Goal: Information Seeking & Learning: Learn about a topic

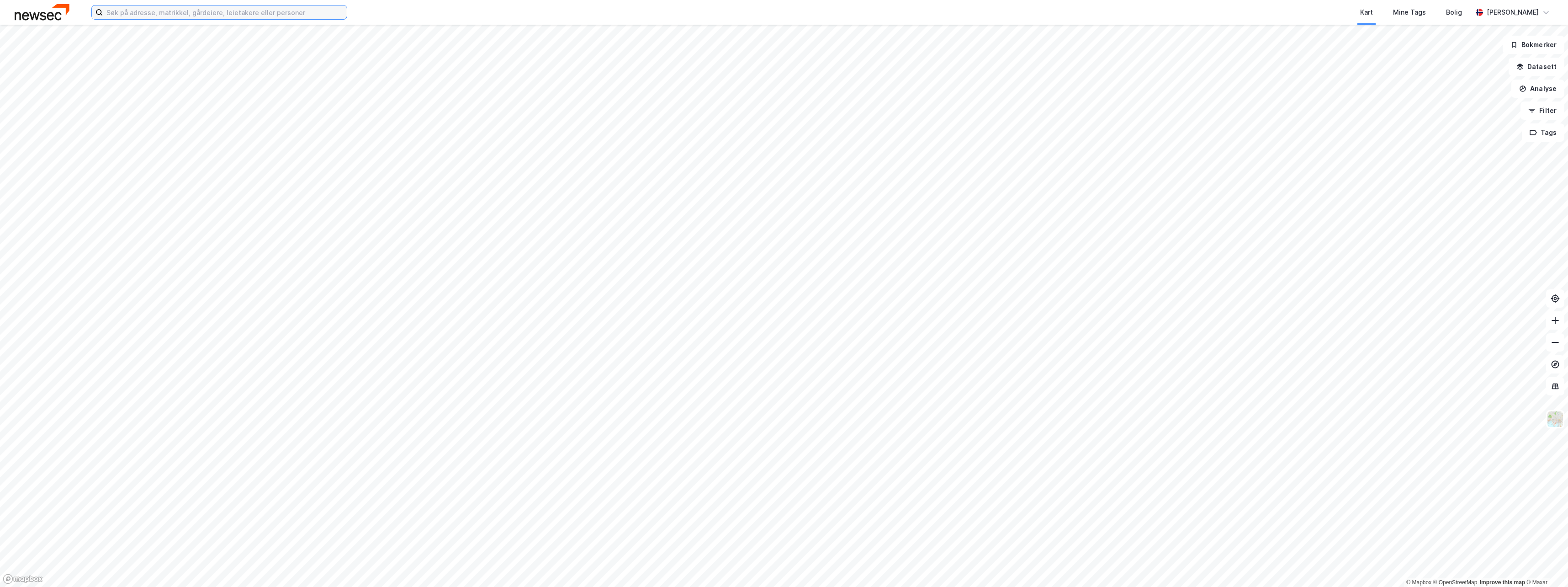
click at [307, 14] on input at bounding box center [225, 12] width 244 height 14
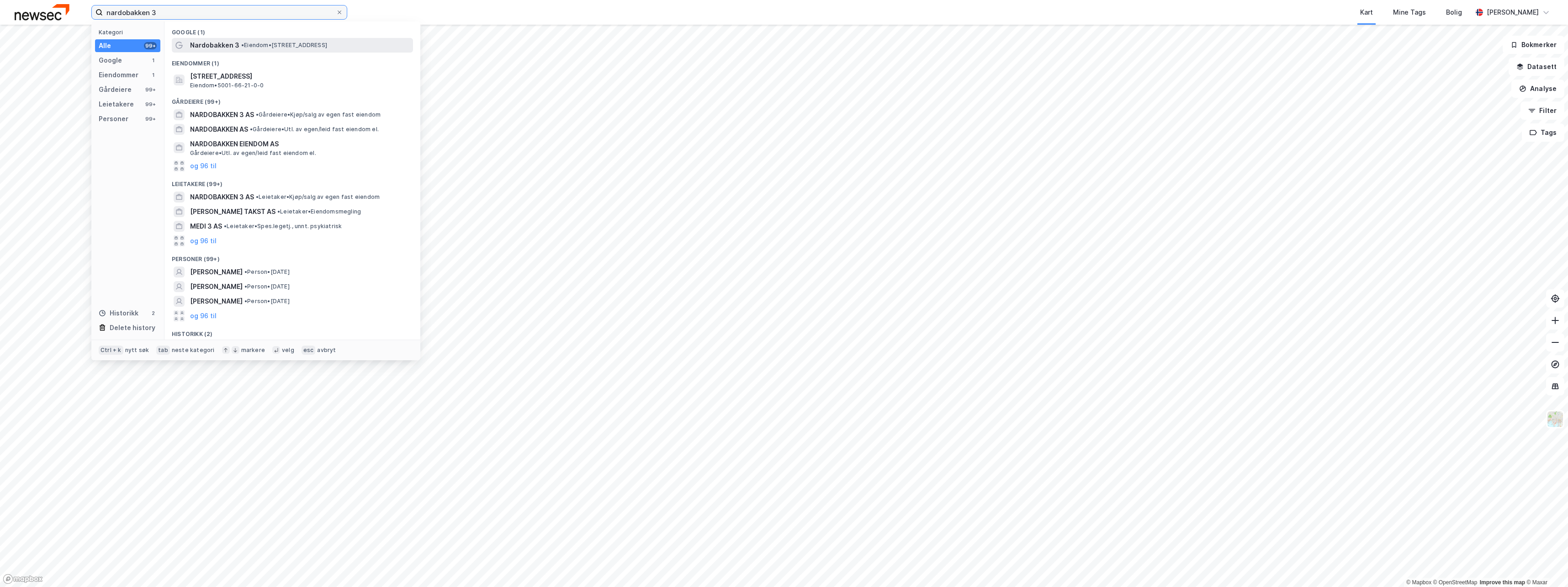
type input "nardobakken 3"
click at [259, 45] on span "• Eiendom • Nardobakken 3, 7032 Trondheim" at bounding box center [284, 45] width 86 height 7
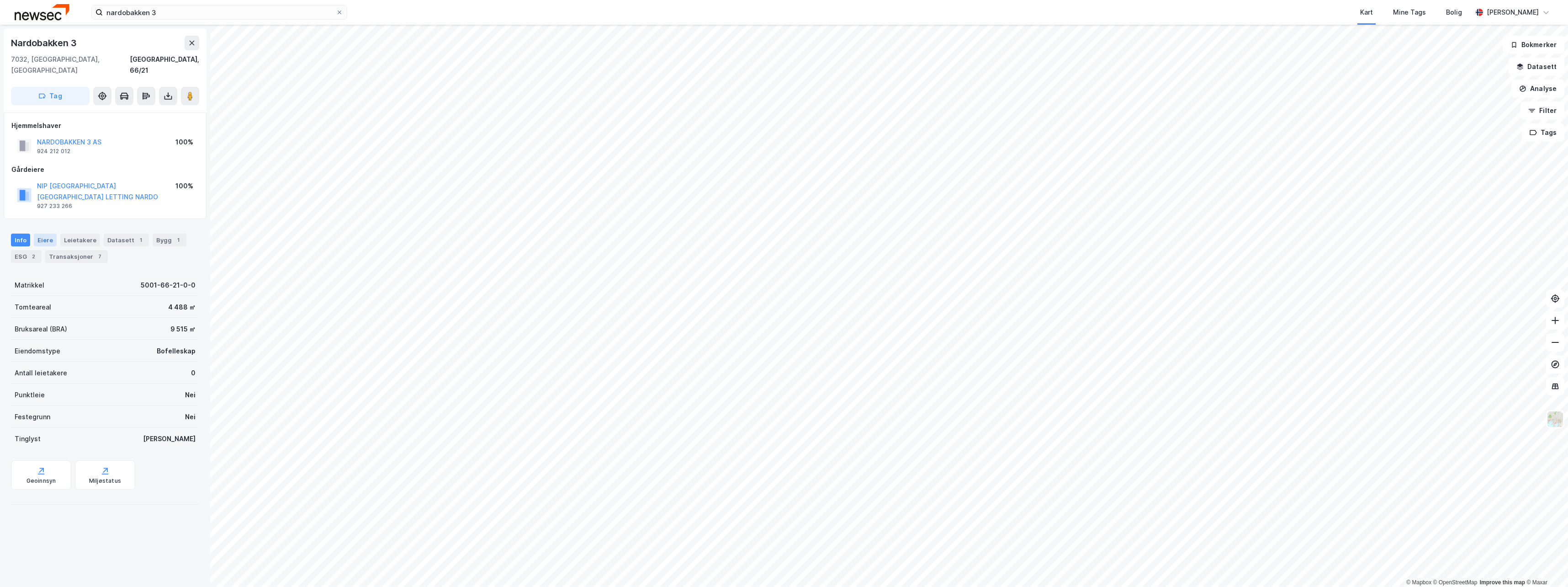
click at [47, 234] on div "Eiere" at bounding box center [46, 240] width 23 height 13
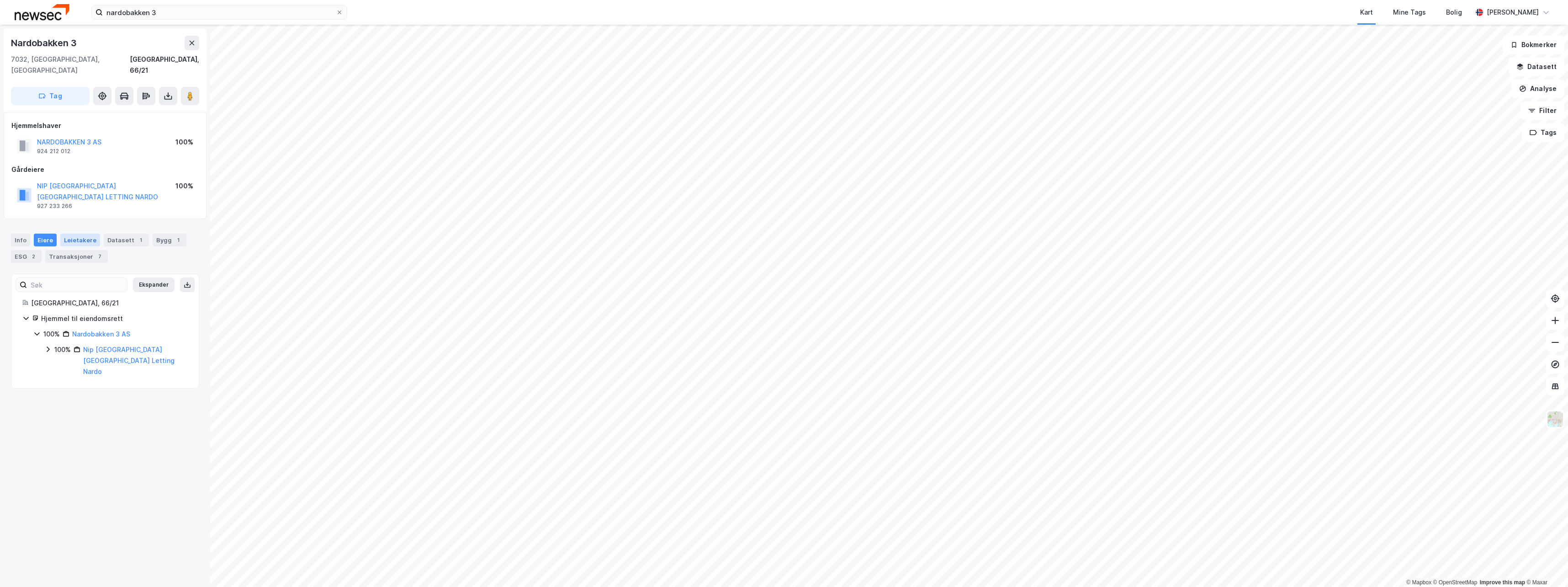
click at [71, 234] on div "Leietakere" at bounding box center [80, 240] width 40 height 13
click at [51, 234] on div "Eiere" at bounding box center [46, 240] width 23 height 13
click at [115, 234] on div "Datasett 1" at bounding box center [126, 240] width 45 height 13
click at [27, 234] on div "Info" at bounding box center [21, 240] width 19 height 13
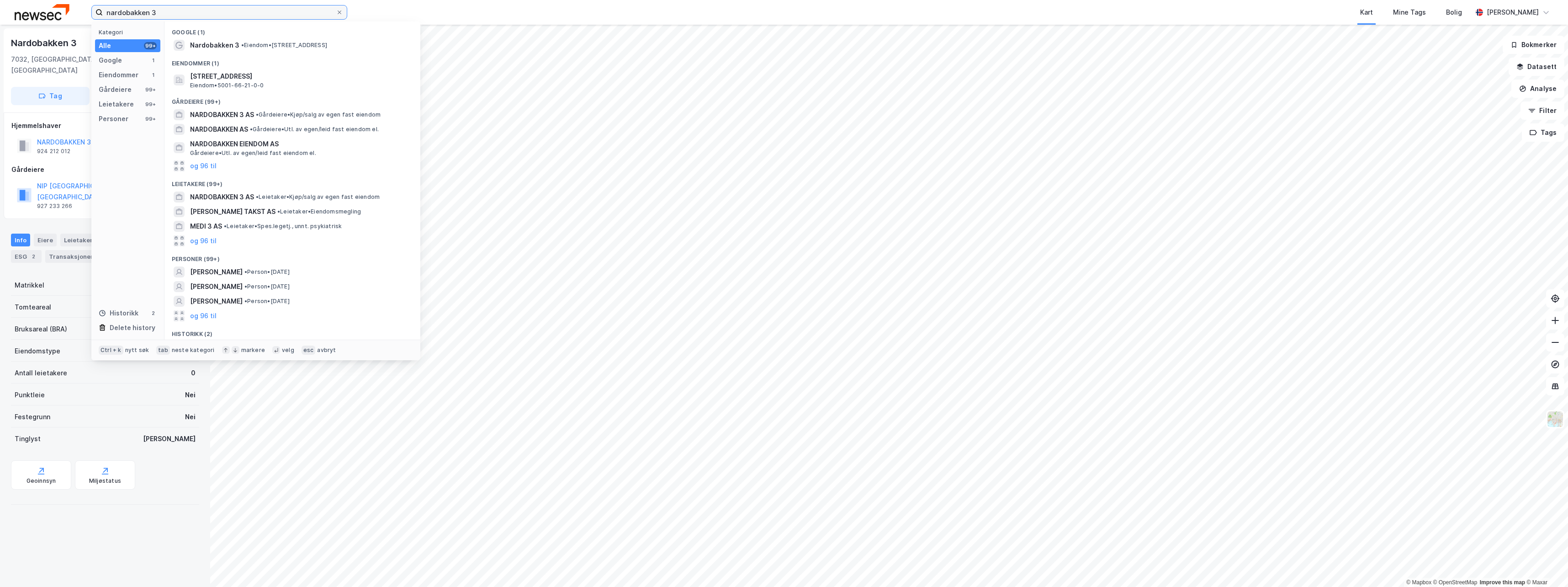
click at [161, 12] on input "nardobakken 3" at bounding box center [219, 12] width 233 height 14
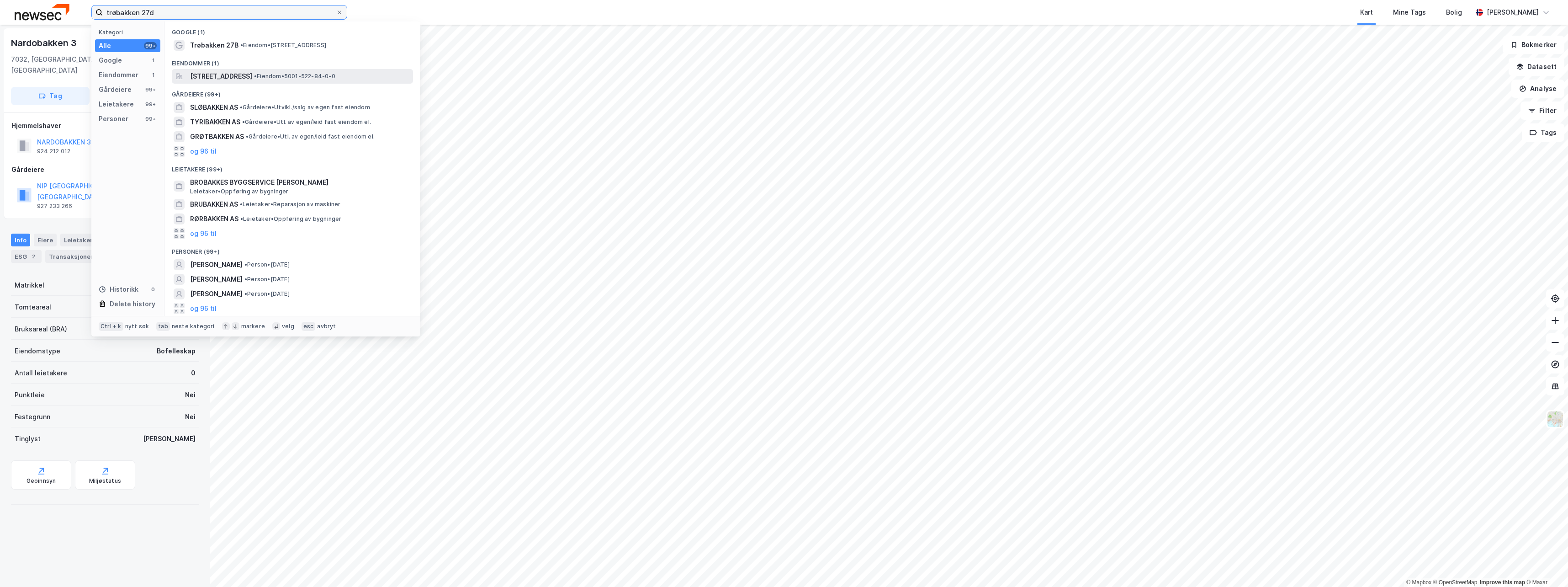
type input "trøbakken 27d"
click at [240, 77] on span "[STREET_ADDRESS]" at bounding box center [221, 76] width 62 height 11
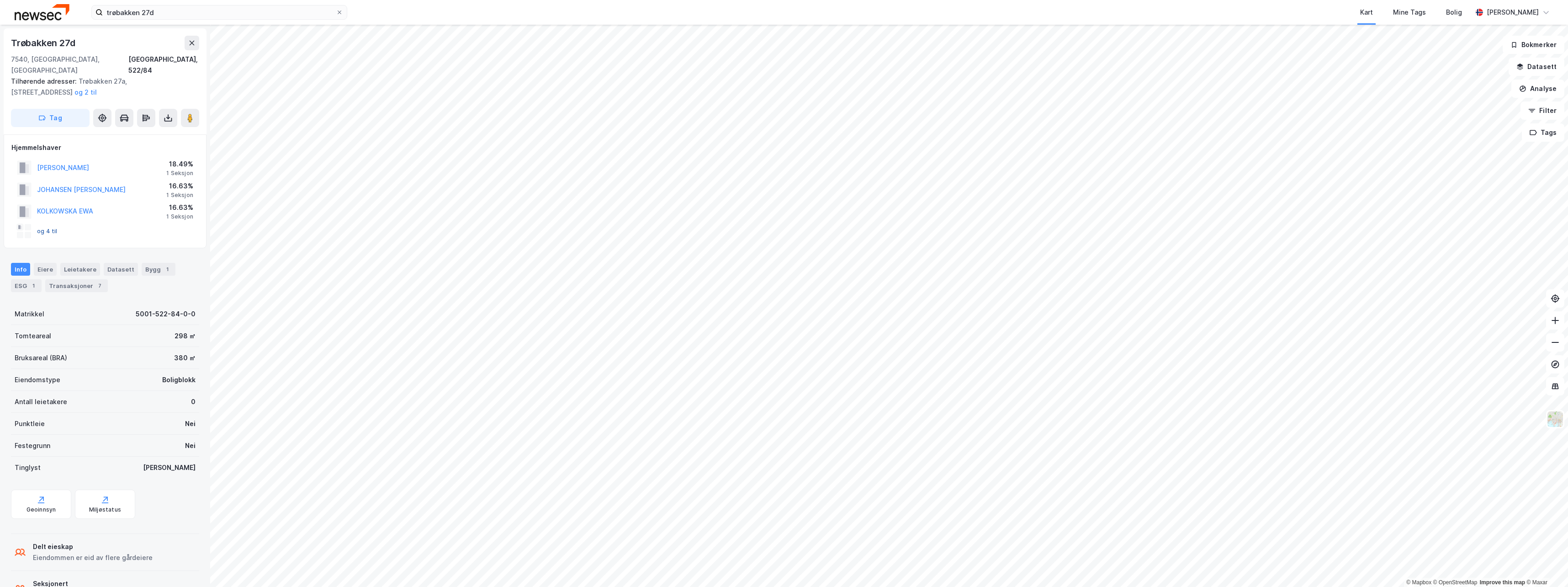
click at [0, 0] on button "og 4 til" at bounding box center [0, 0] width 0 height 0
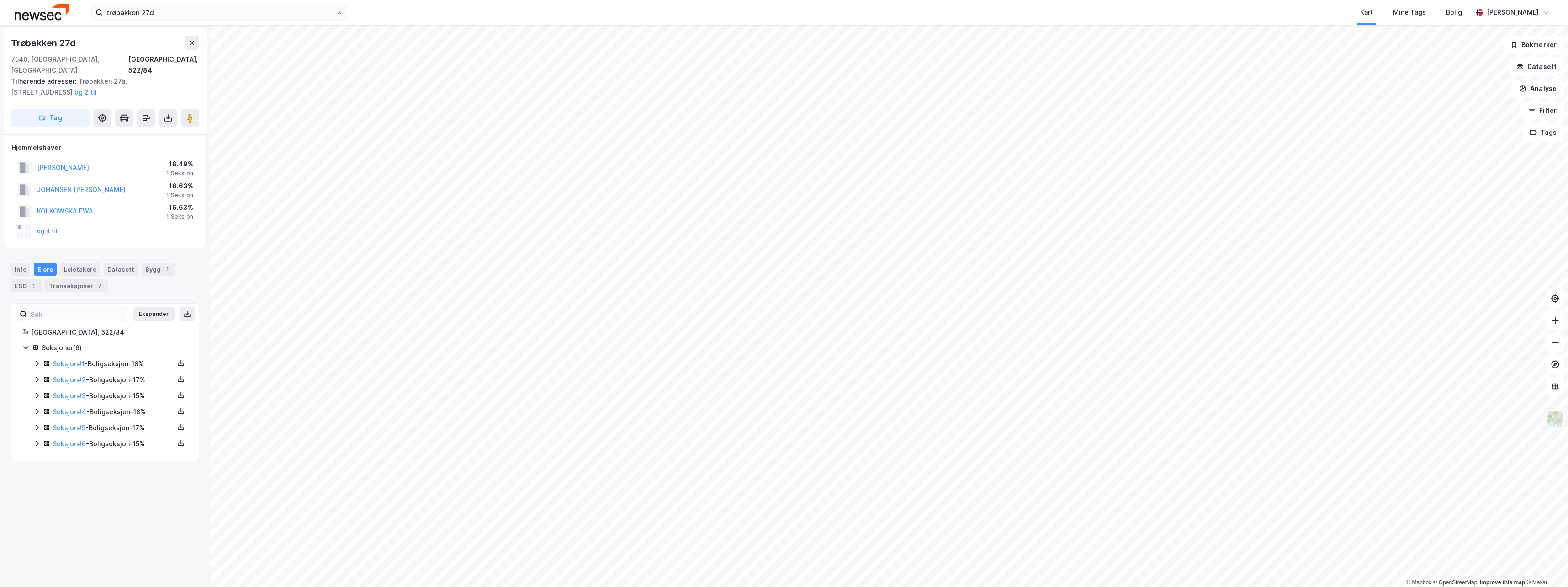
click at [33, 355] on div "Seksjoner ( 6 ) Seksjon # 1 - Boligseksjon - 18% Seksjon # 2 - Boligseksjon - 1…" at bounding box center [105, 396] width 166 height 107
click at [35, 360] on icon at bounding box center [37, 364] width 7 height 7
click at [38, 407] on icon at bounding box center [37, 410] width 7 height 7
click at [37, 454] on icon at bounding box center [37, 457] width 7 height 7
click at [37, 501] on icon at bounding box center [37, 505] width 7 height 7
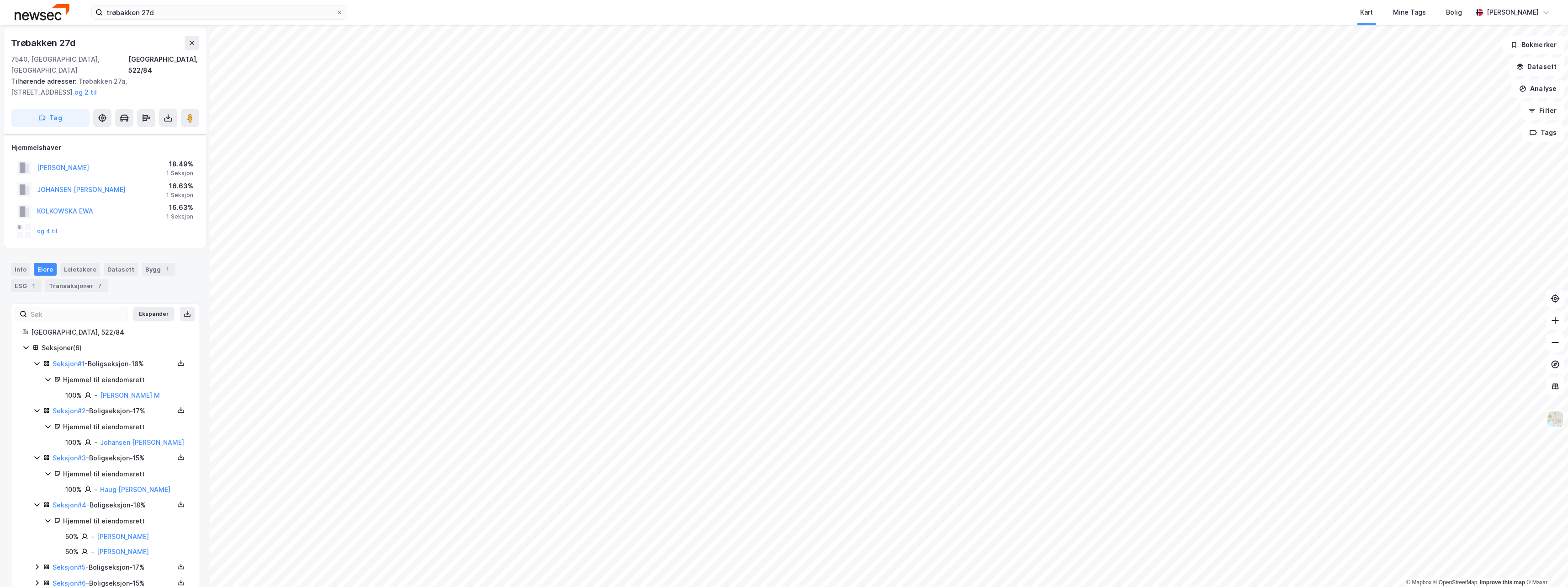
scroll to position [14, 0]
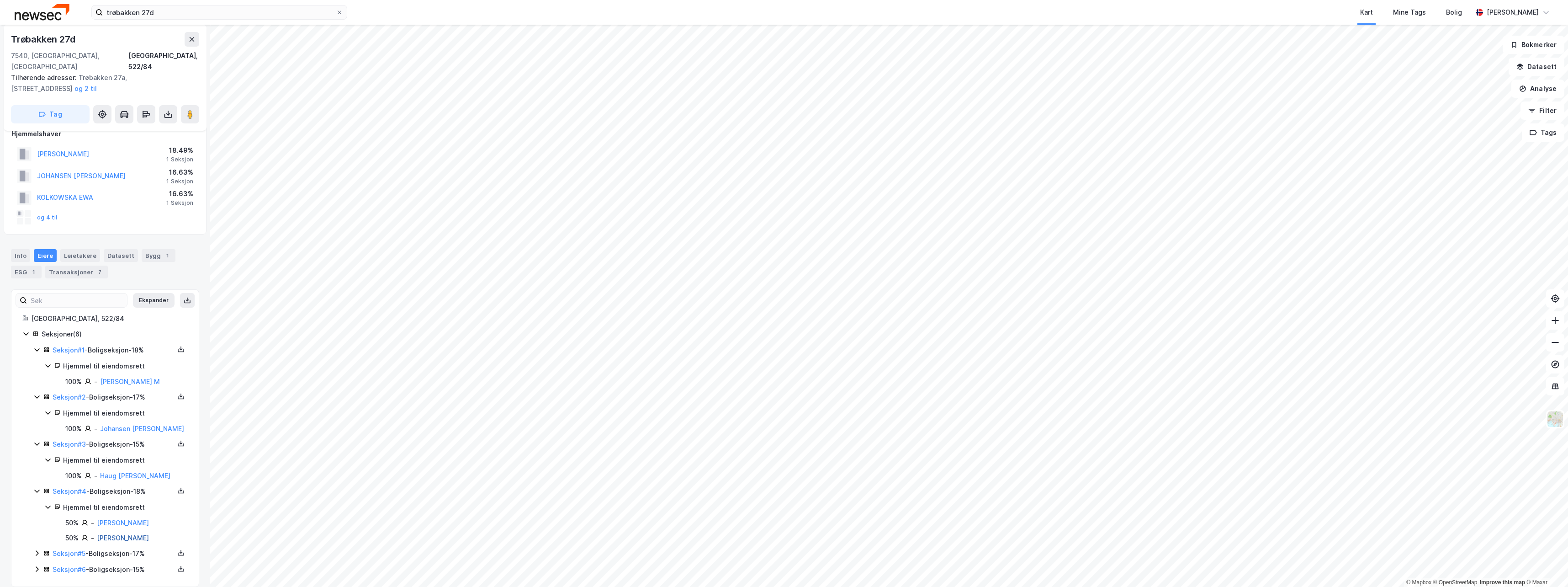
click at [134, 534] on link "Reitan Simon" at bounding box center [123, 538] width 52 height 8
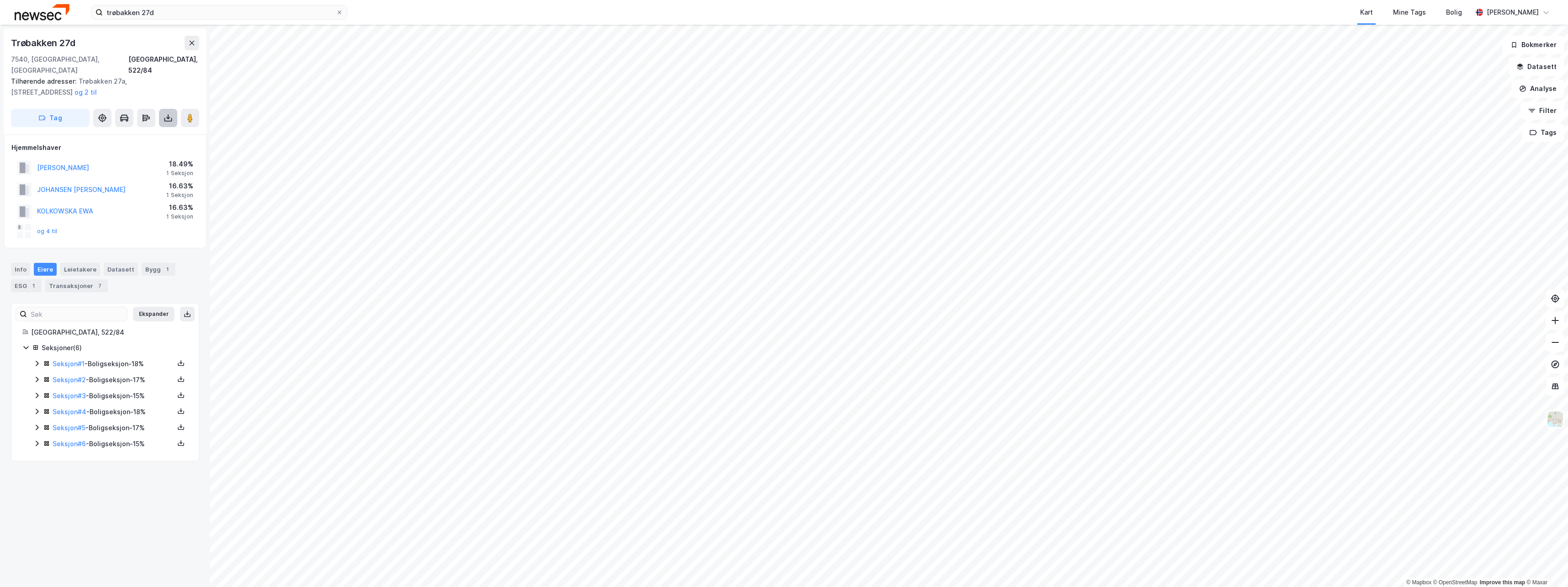
click at [170, 112] on button at bounding box center [168, 118] width 18 height 18
click at [149, 133] on div "Last ned grunnbok" at bounding box center [122, 136] width 53 height 7
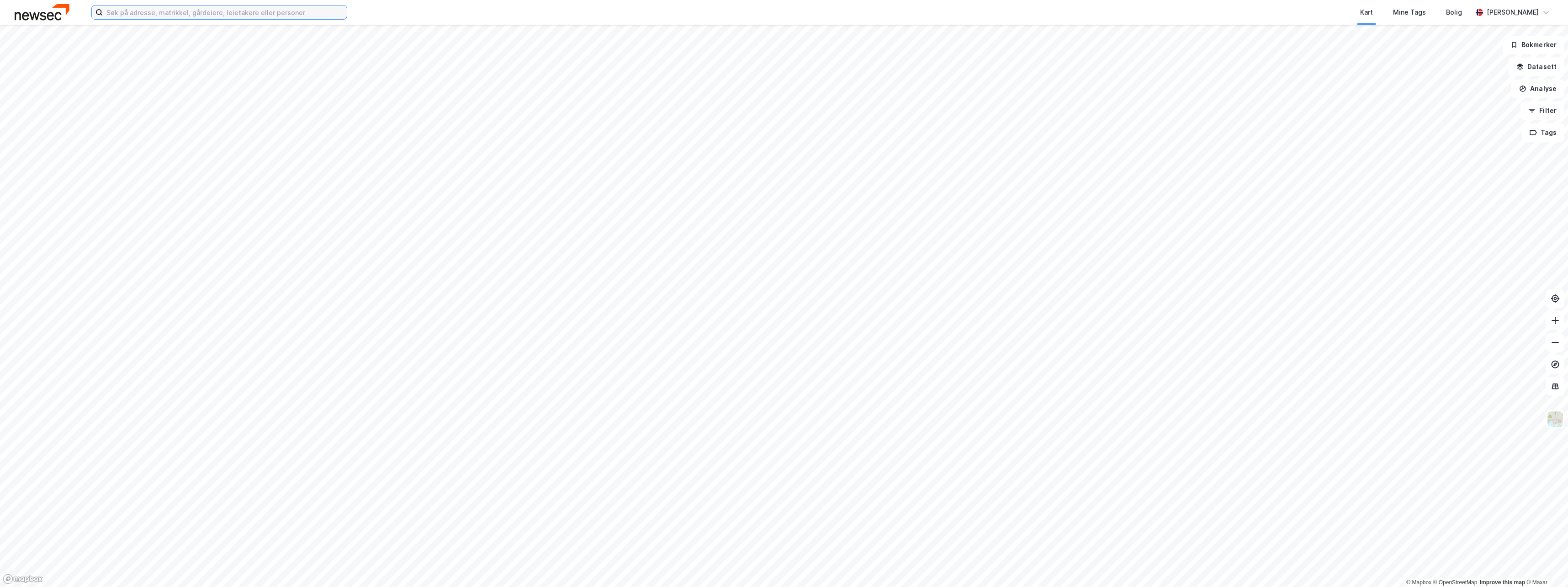
click at [155, 17] on input at bounding box center [225, 12] width 244 height 14
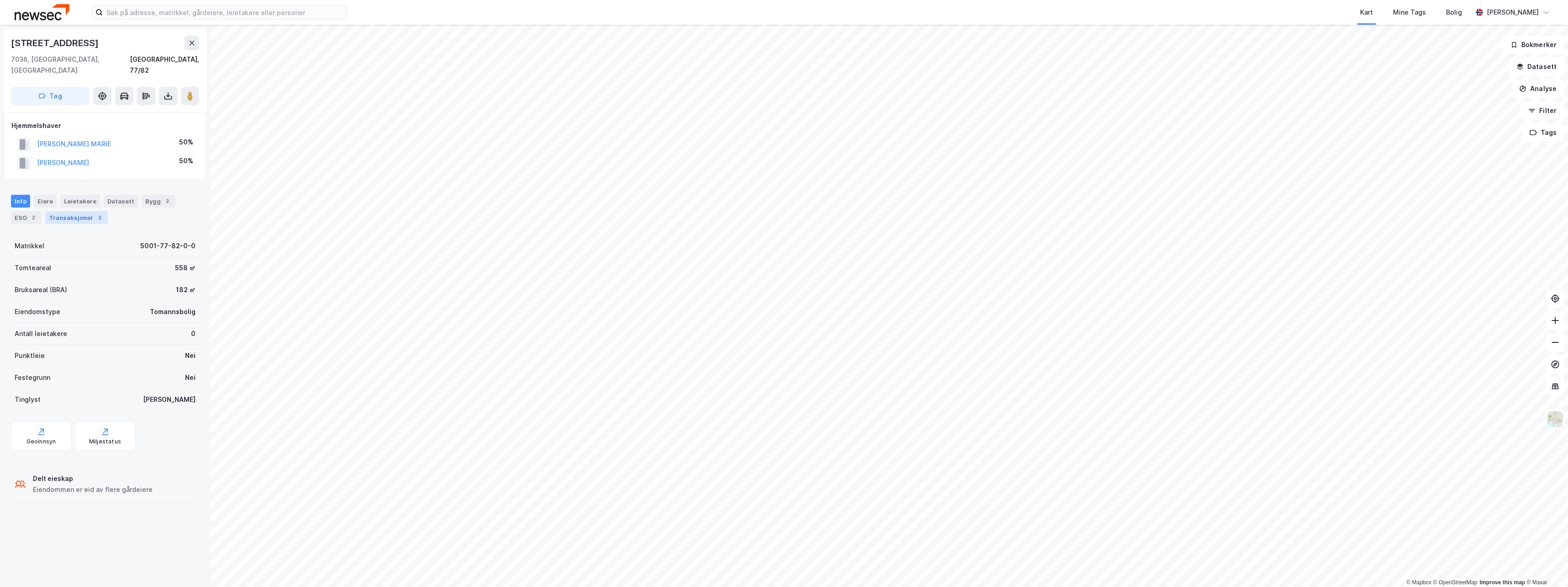
click at [82, 211] on div "Transaksjoner 2" at bounding box center [76, 217] width 63 height 13
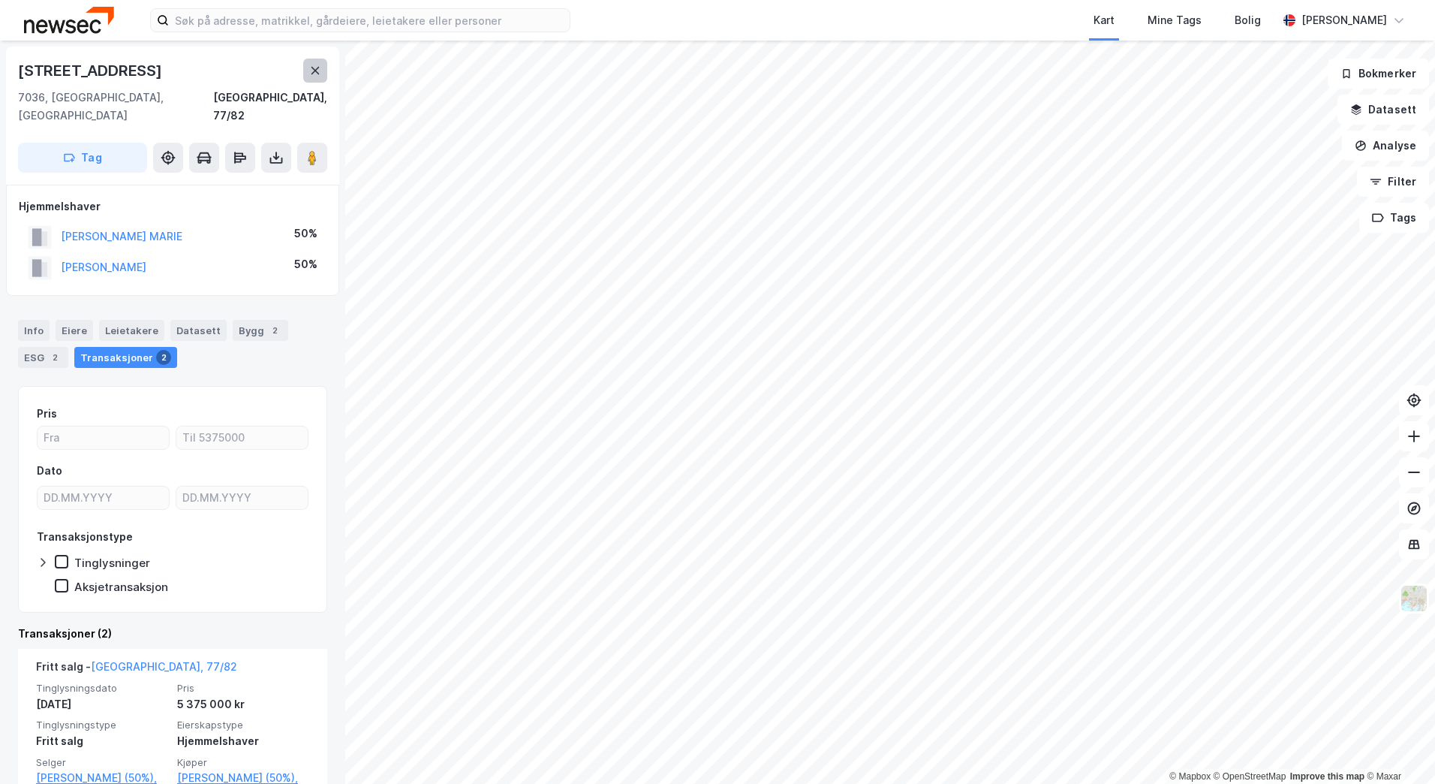
click at [311, 76] on icon at bounding box center [315, 71] width 12 height 12
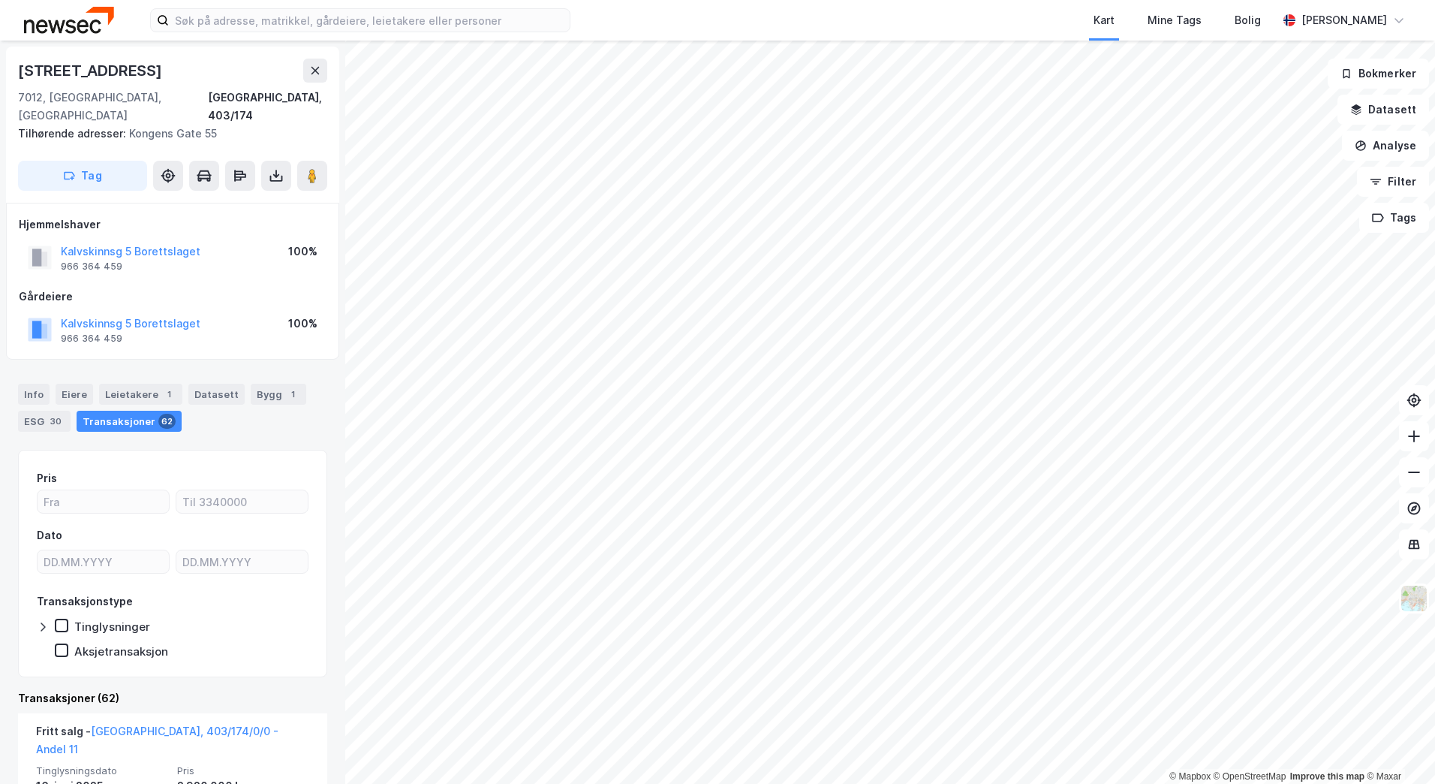
click at [396, 5] on div "Kart Mine Tags Bolig [PERSON_NAME]" at bounding box center [717, 20] width 1435 height 41
click at [393, 22] on input at bounding box center [369, 20] width 401 height 23
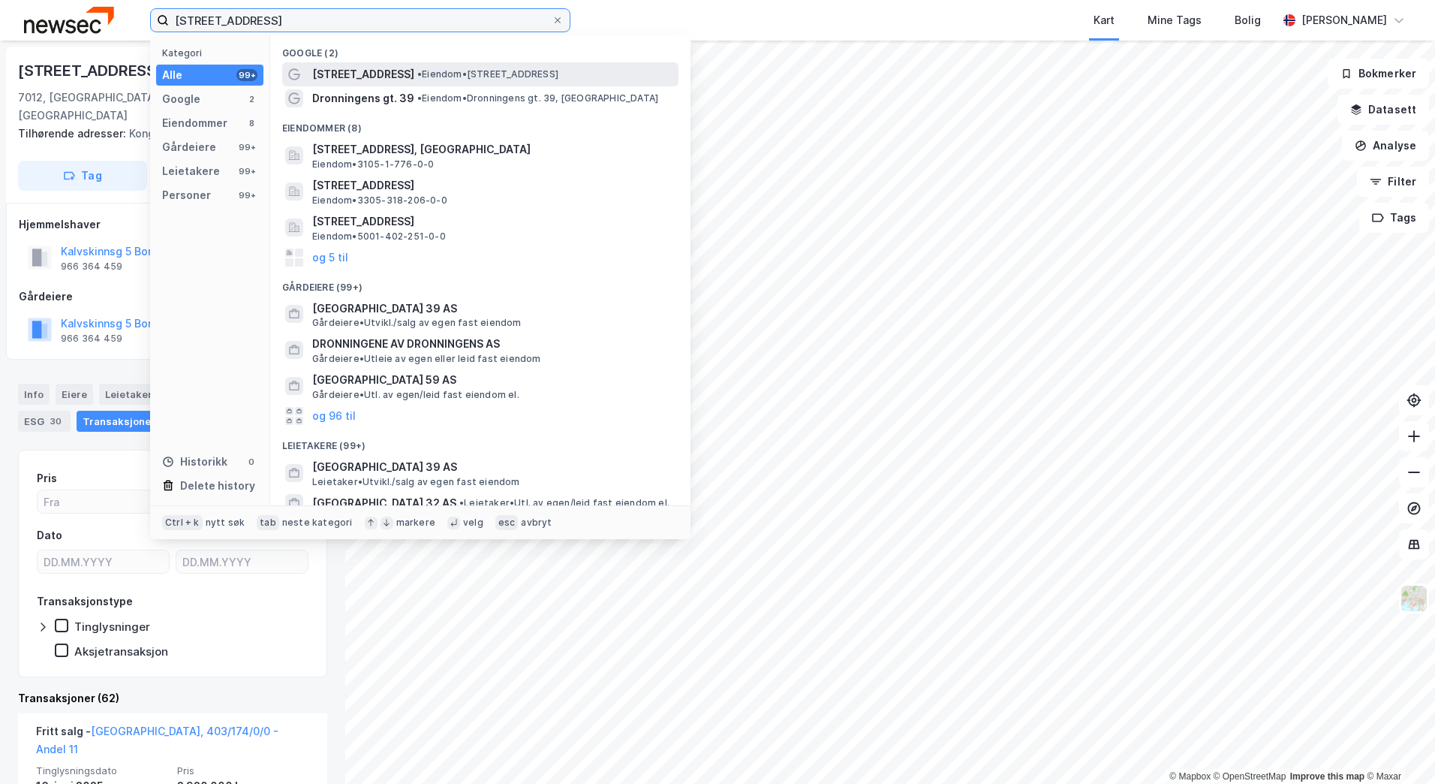
type input "[STREET_ADDRESS]"
click at [401, 75] on span "[STREET_ADDRESS]" at bounding box center [363, 74] width 102 height 18
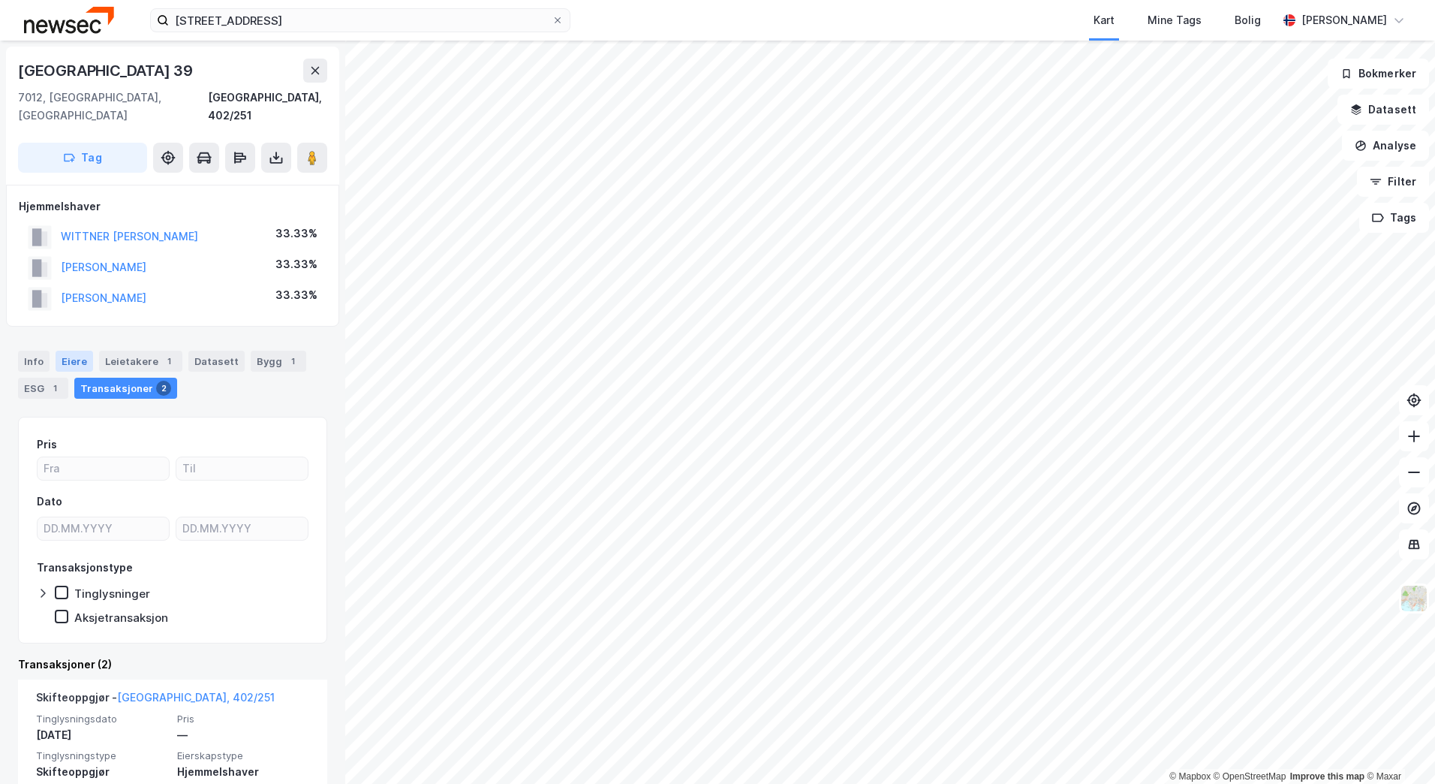
click at [63, 351] on div "Eiere" at bounding box center [75, 361] width 38 height 21
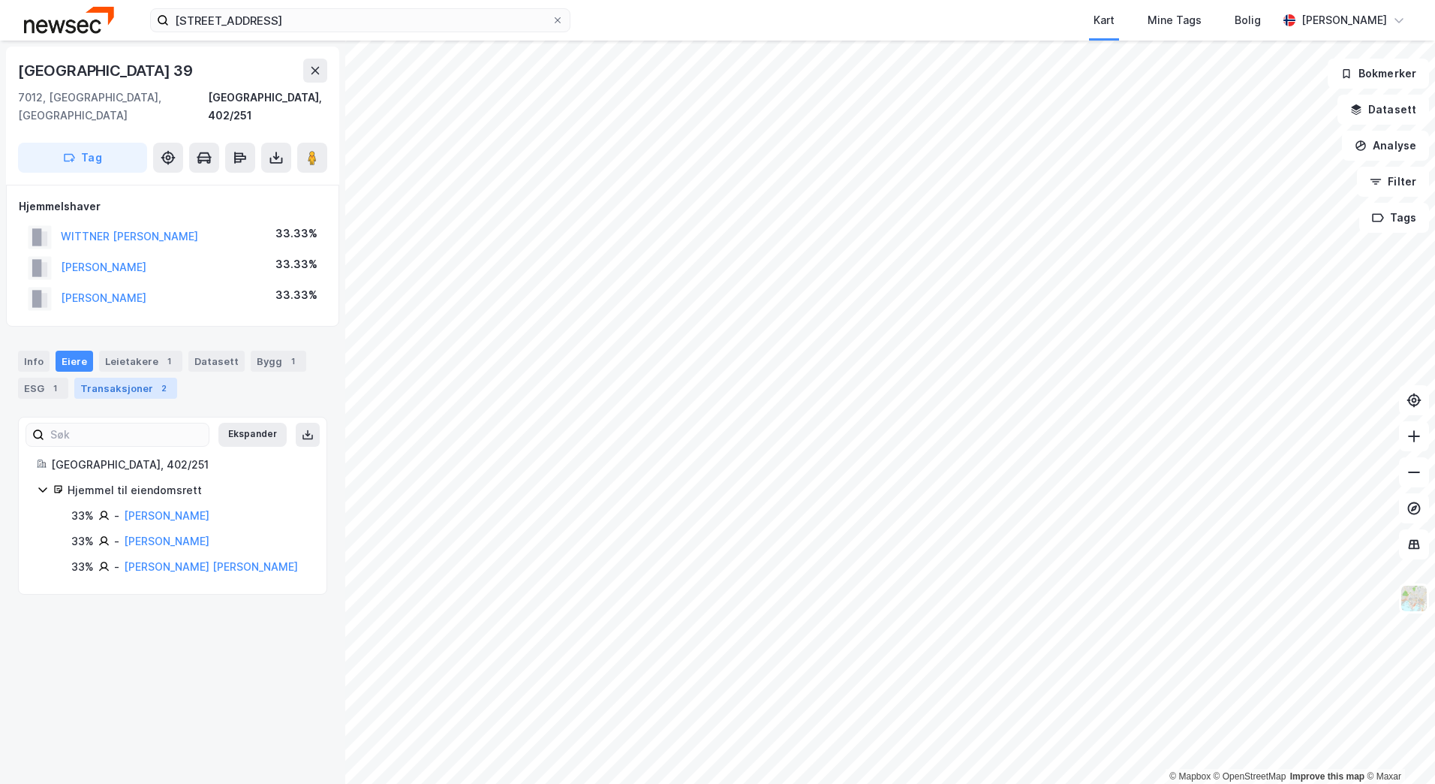
click at [116, 378] on div "Transaksjoner 2" at bounding box center [125, 388] width 103 height 21
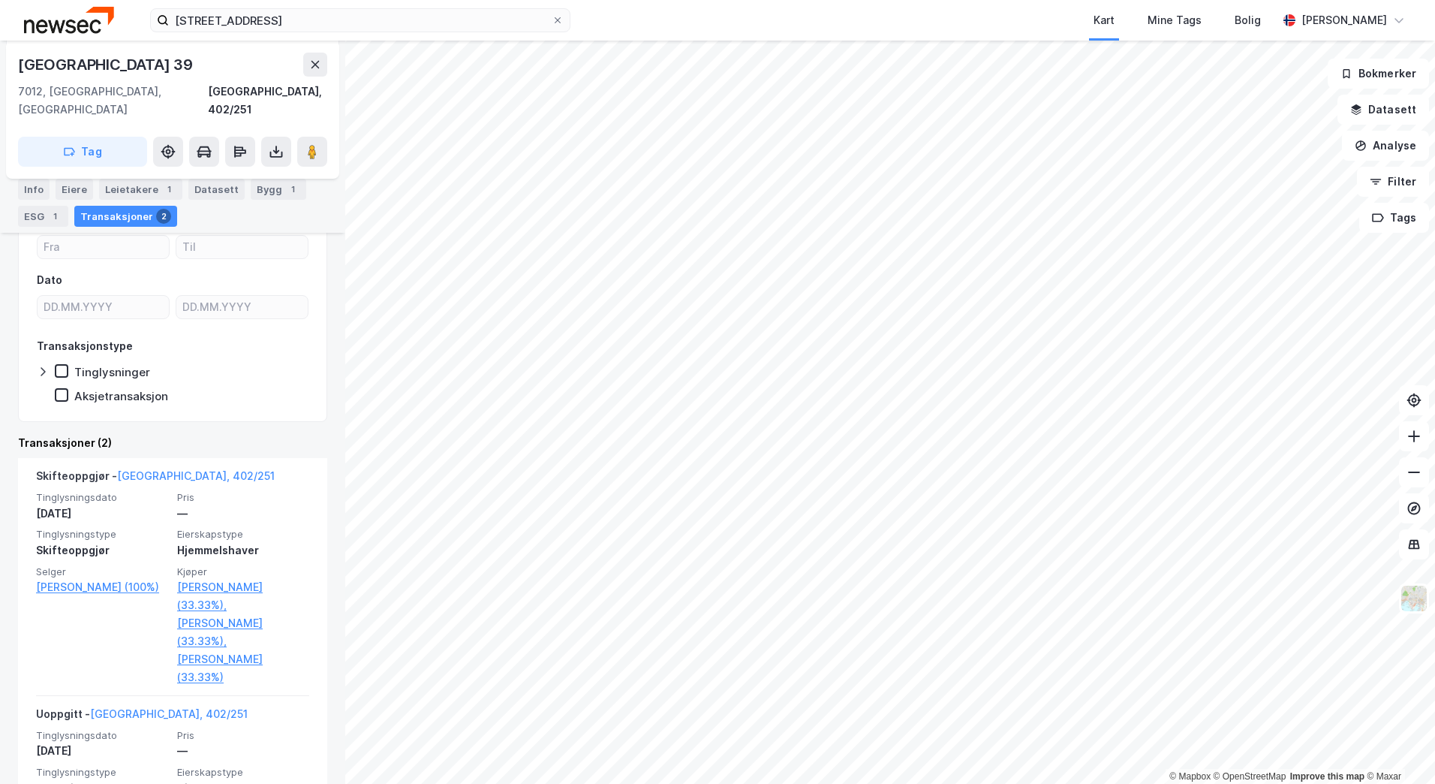
scroll to position [226, 0]
